Goal: Find specific page/section: Find specific page/section

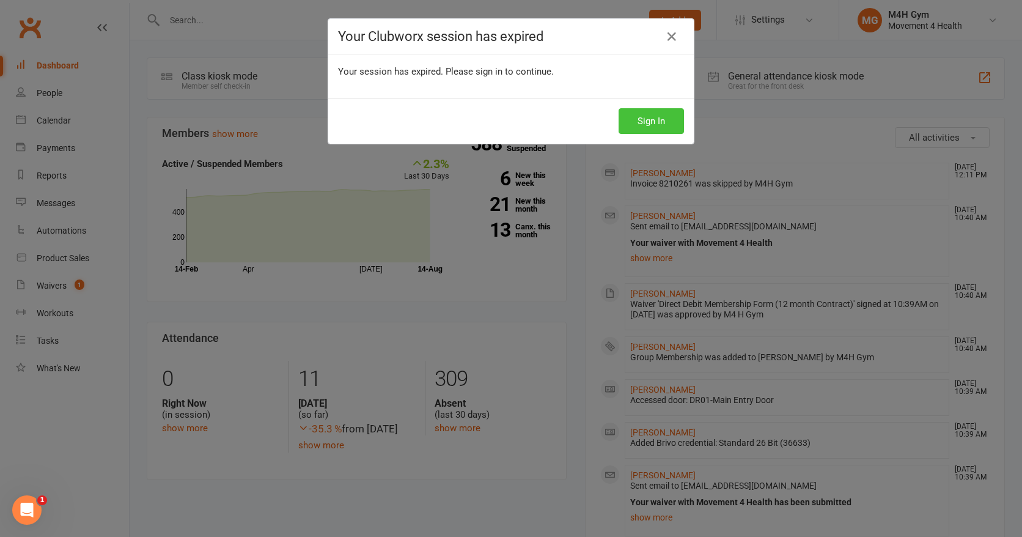
click at [645, 120] on button "Sign In" at bounding box center [650, 121] width 65 height 26
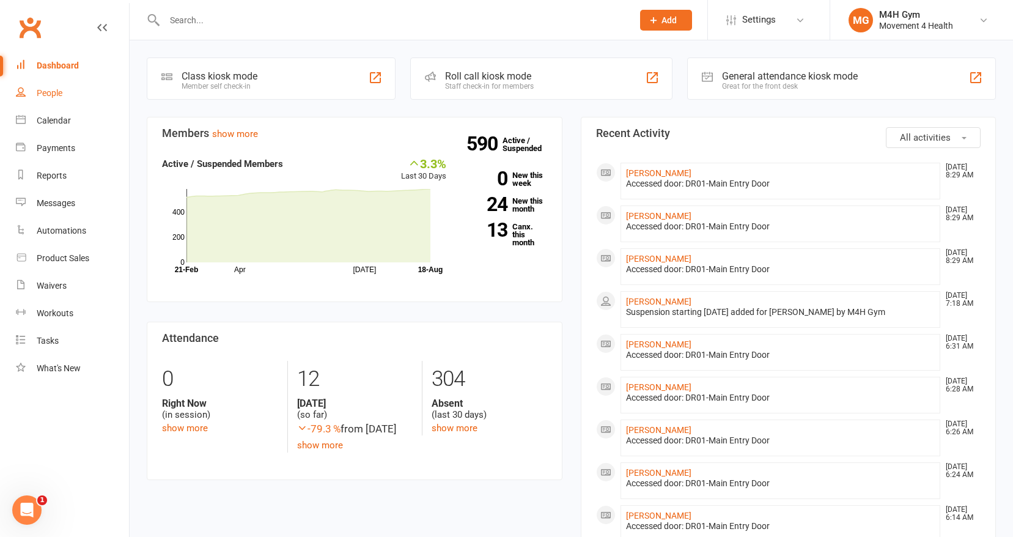
click at [57, 91] on div "People" at bounding box center [50, 93] width 26 height 10
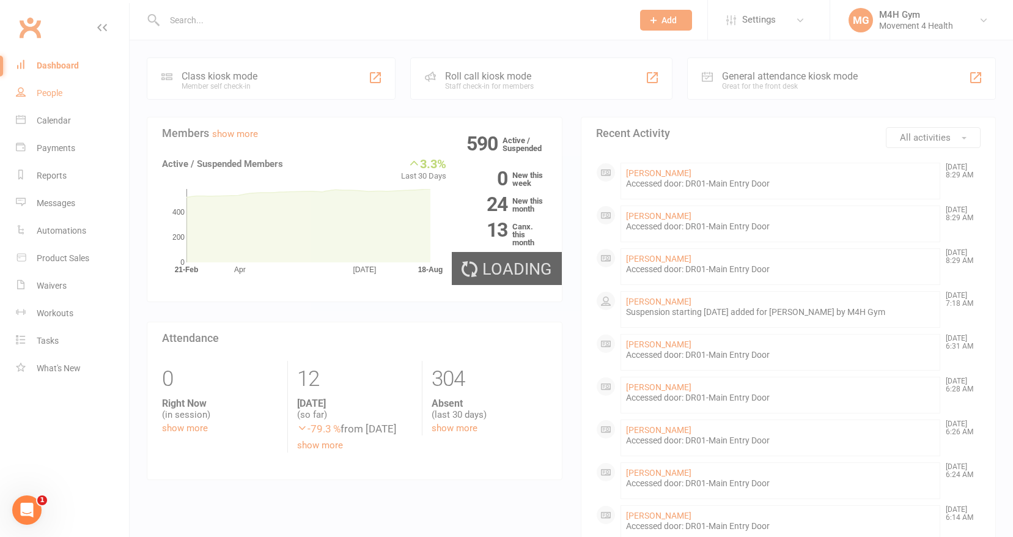
select select "100"
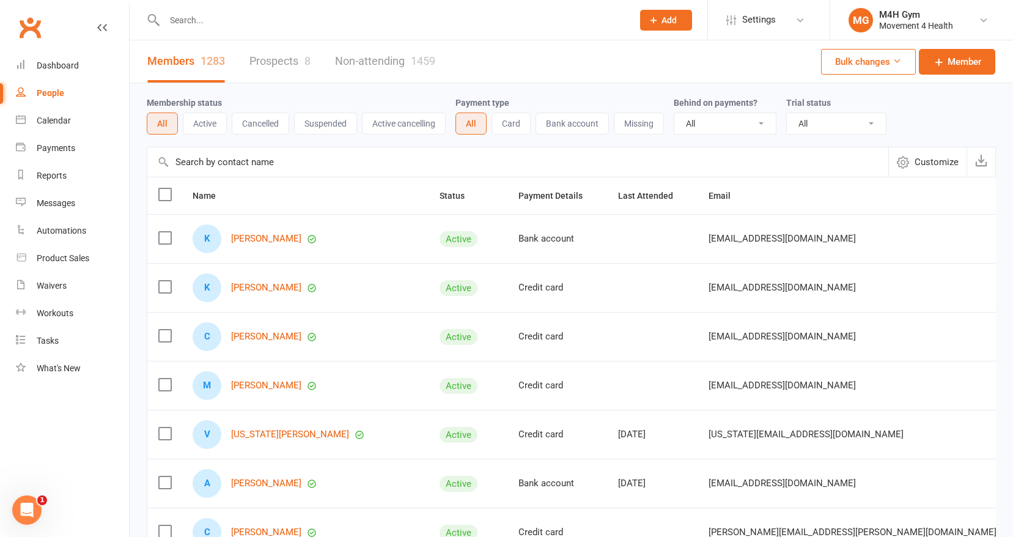
click at [190, 20] on input "text" at bounding box center [392, 20] width 463 height 17
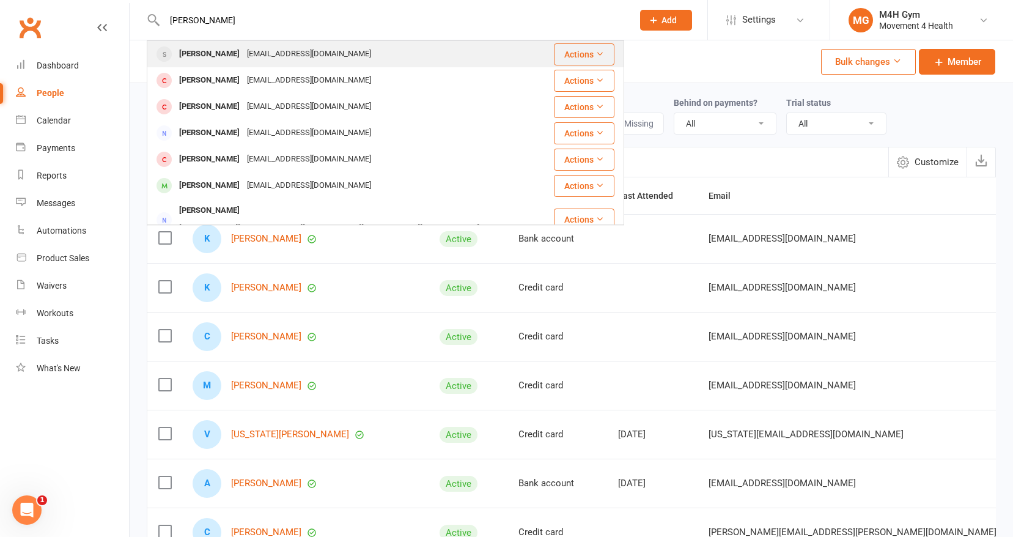
type input "[PERSON_NAME]"
click at [196, 49] on div "[PERSON_NAME]" at bounding box center [209, 54] width 68 height 18
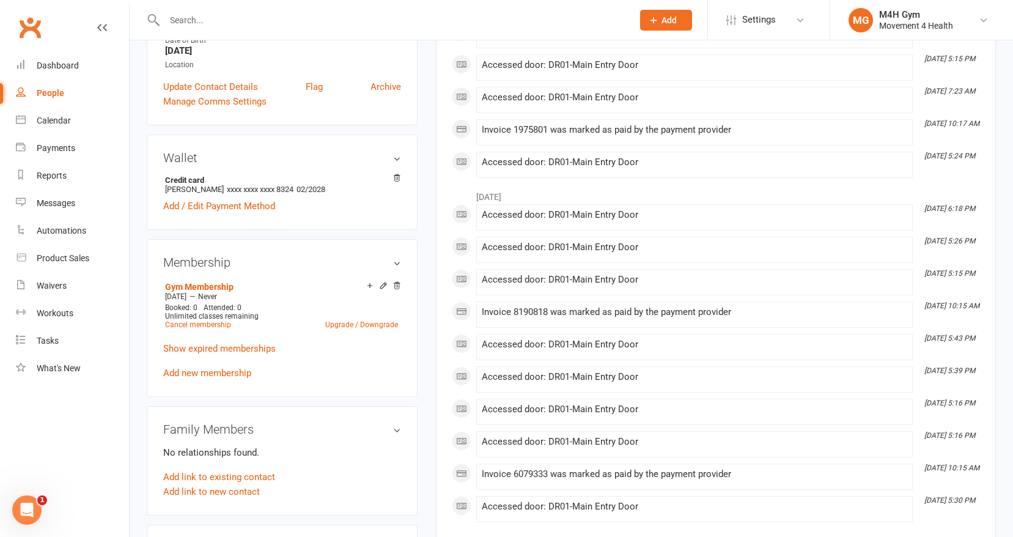
scroll to position [273, 0]
click at [53, 89] on div "People" at bounding box center [50, 93] width 27 height 10
select select "100"
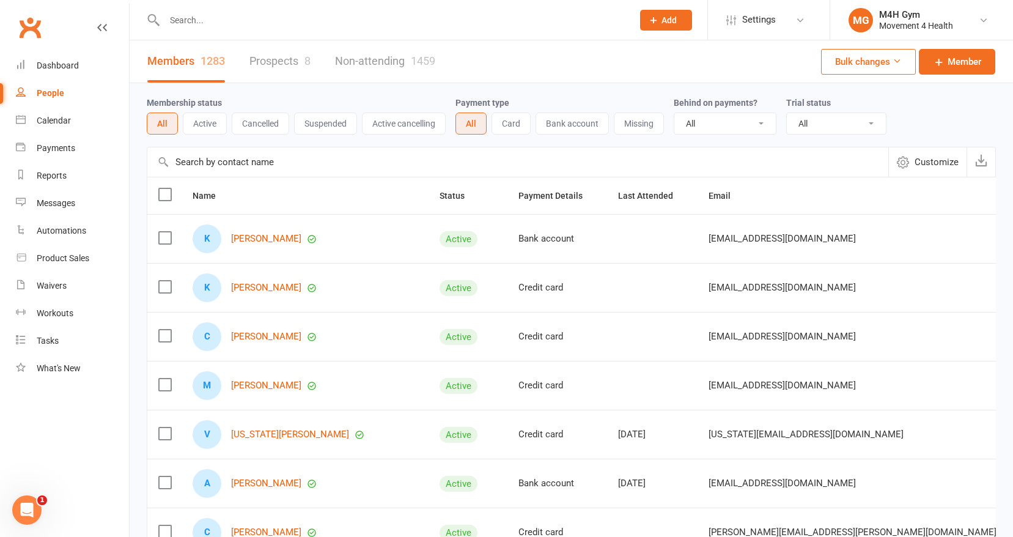
click at [178, 27] on input "text" at bounding box center [392, 20] width 463 height 17
